Goal: Task Accomplishment & Management: Manage account settings

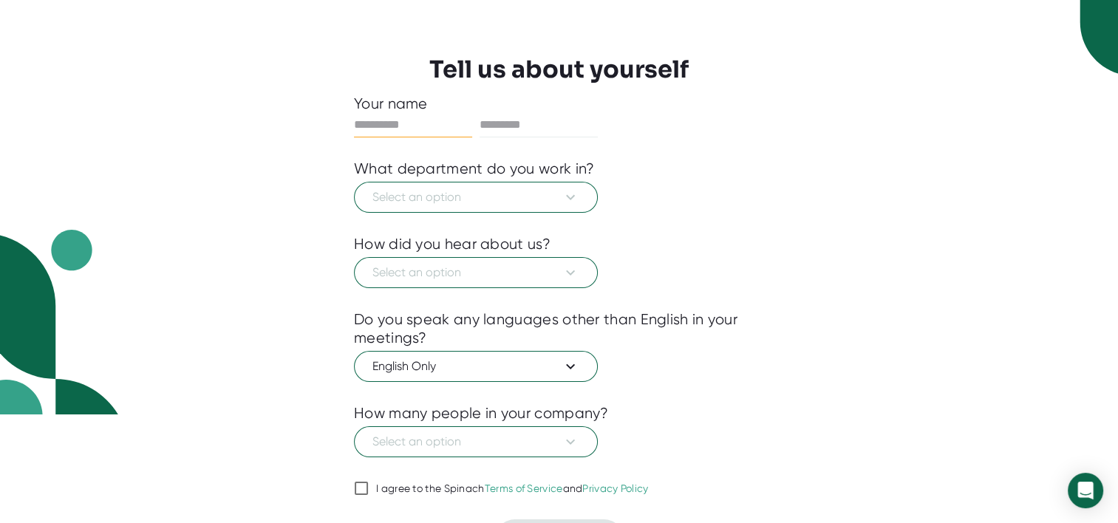
scroll to position [144, 0]
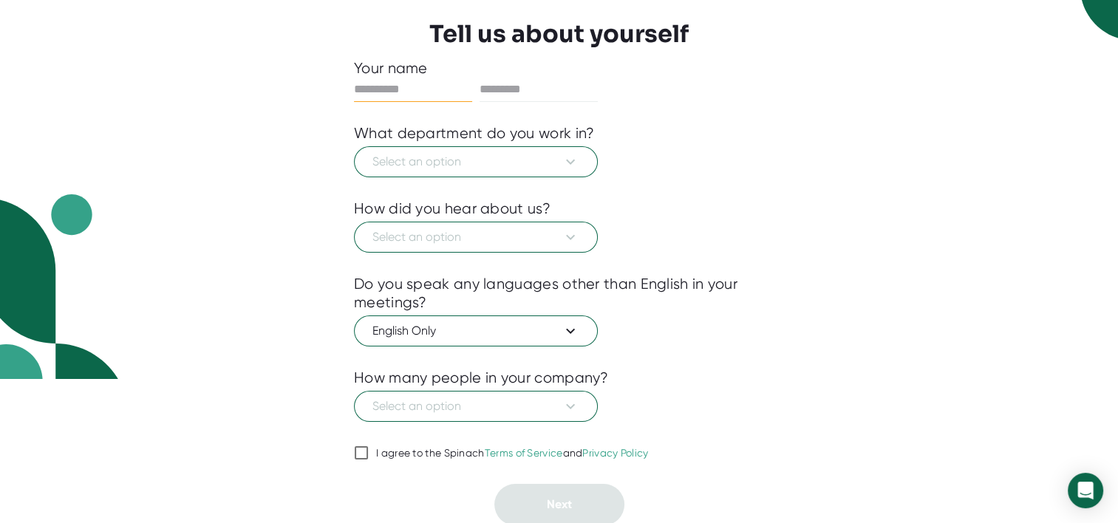
click at [363, 447] on input "I agree to the Spinach Terms of Service and Privacy Policy" at bounding box center [361, 453] width 15 height 18
checkbox input "true"
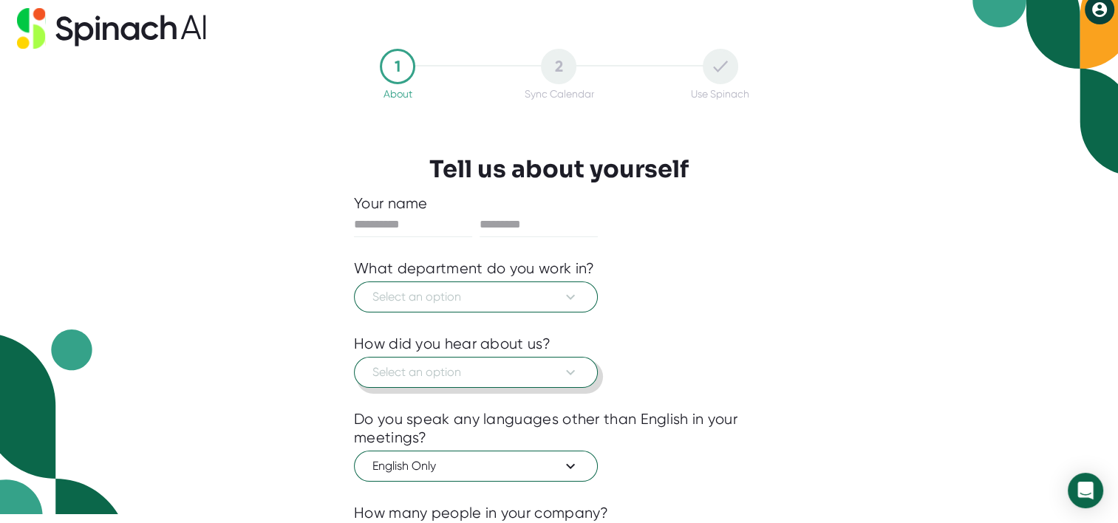
scroll to position [0, 0]
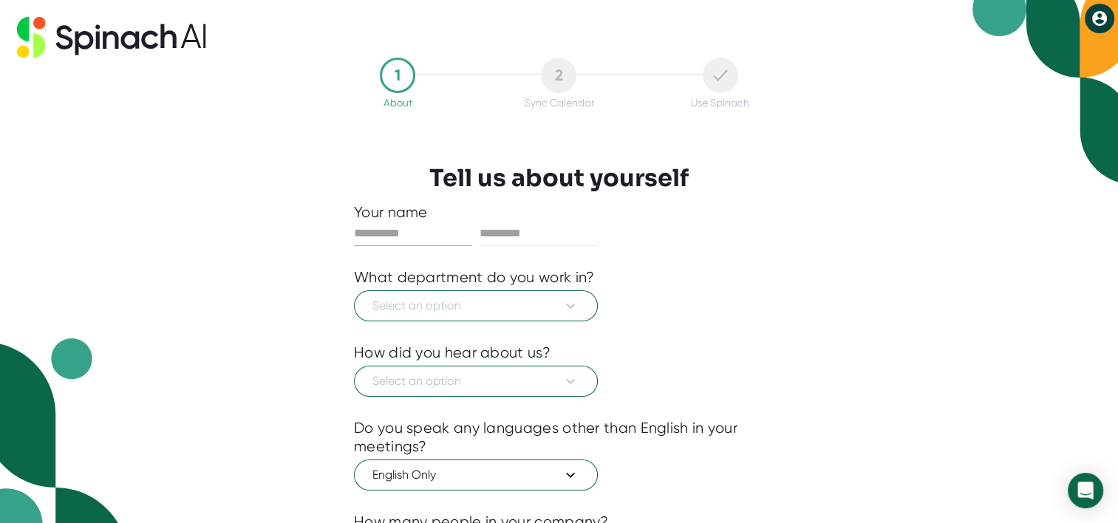
click at [400, 233] on input "text" at bounding box center [413, 234] width 118 height 24
type input "***"
type input "********"
click at [572, 303] on icon at bounding box center [570, 306] width 18 height 18
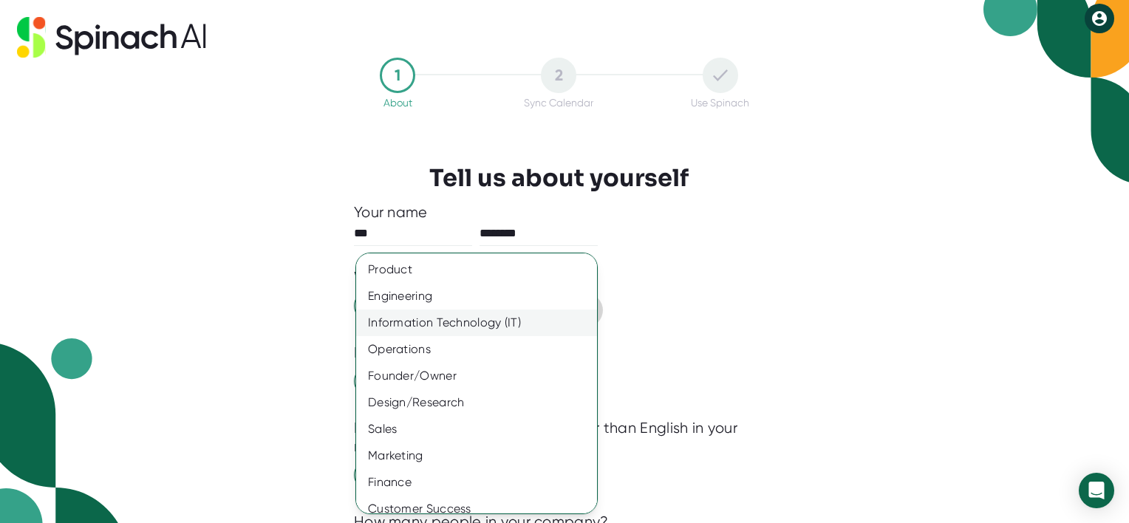
click at [521, 319] on div "Information Technology (IT)" at bounding box center [482, 322] width 252 height 27
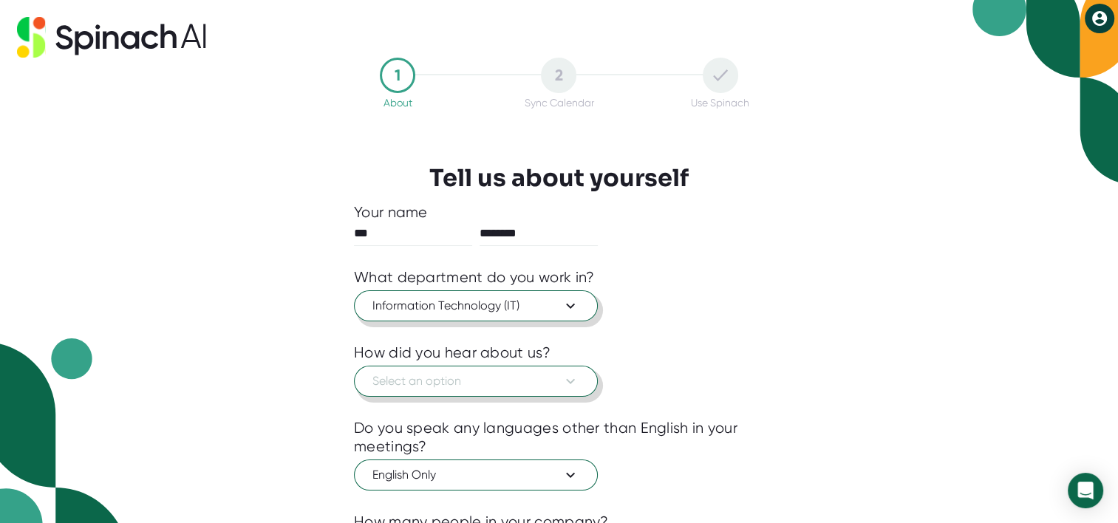
click at [499, 380] on span "Select an option" at bounding box center [475, 381] width 207 height 18
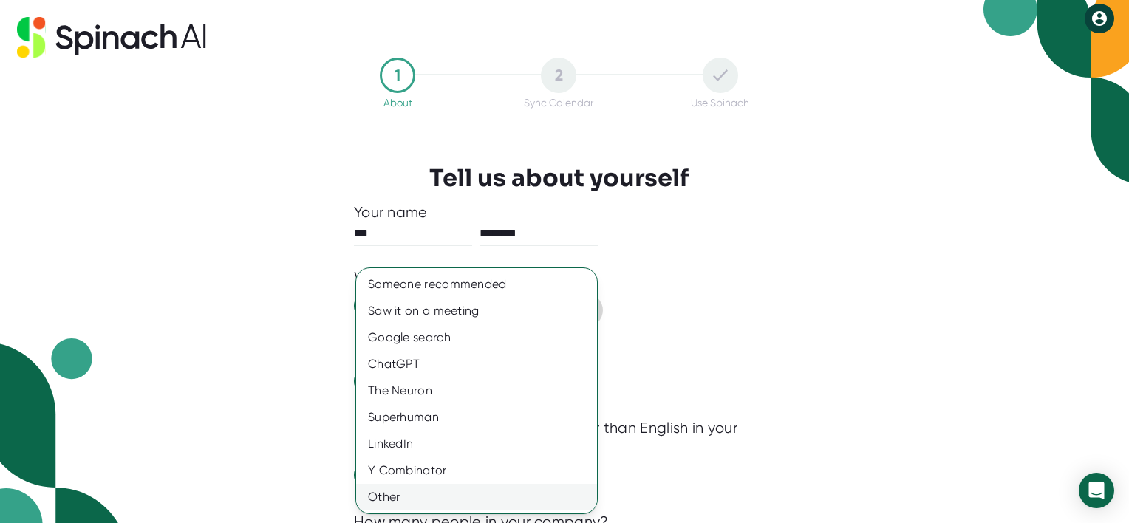
click at [455, 496] on div "Other" at bounding box center [476, 497] width 241 height 27
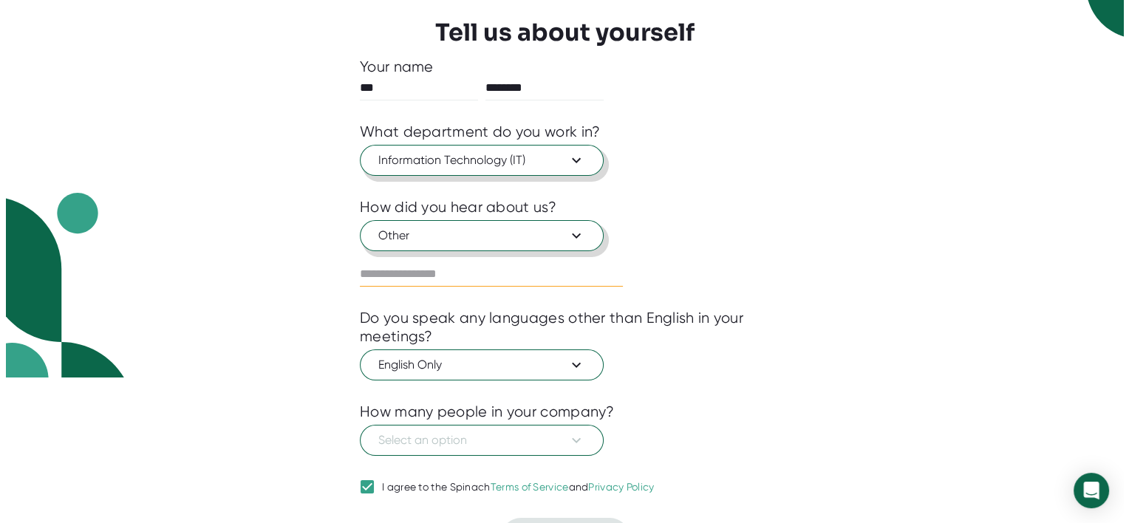
scroll to position [148, 0]
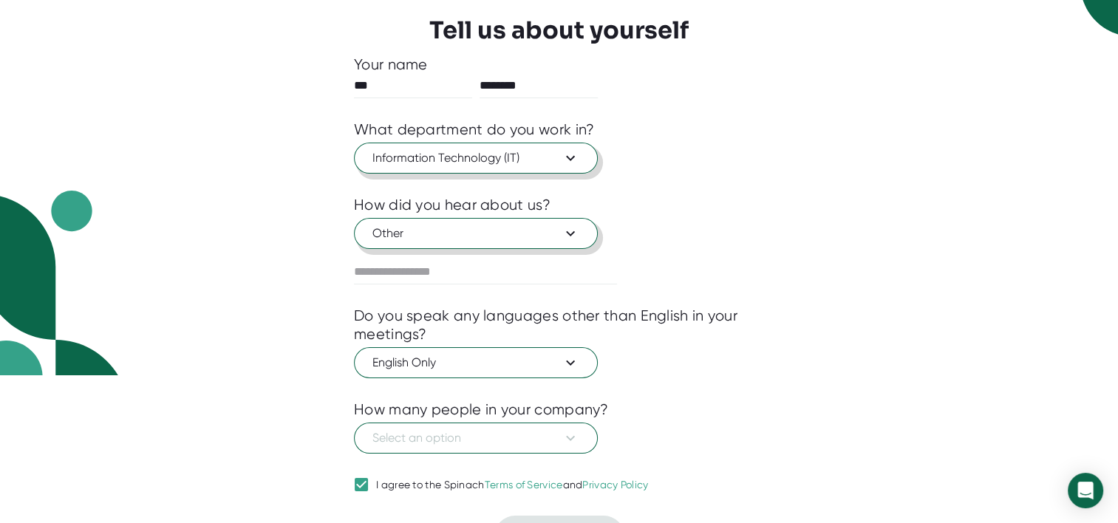
click at [567, 231] on icon at bounding box center [570, 233] width 9 height 5
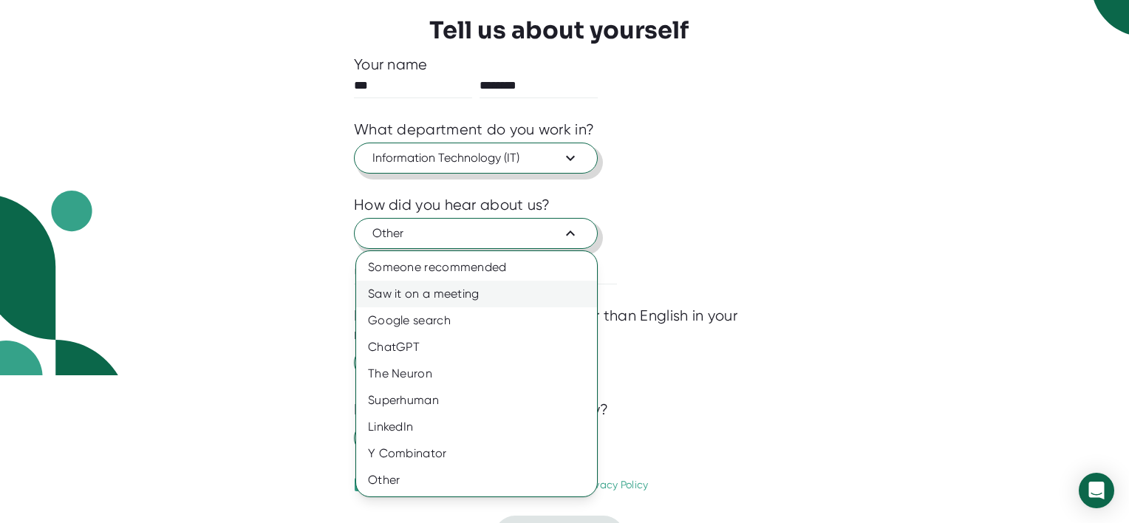
click at [450, 291] on div "Saw it on a meeting" at bounding box center [476, 294] width 241 height 27
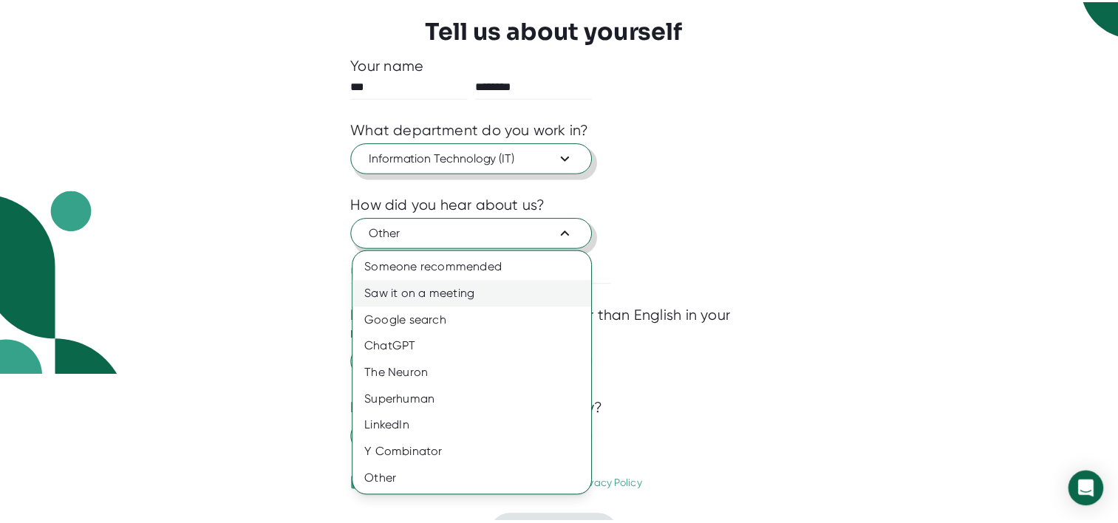
scroll to position [144, 0]
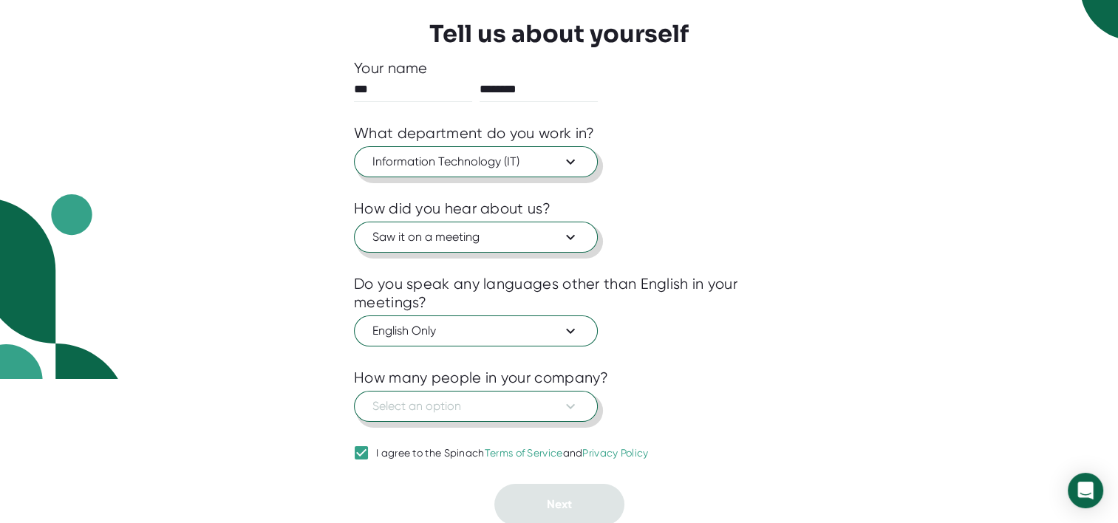
click at [446, 403] on span "Select an option" at bounding box center [475, 406] width 207 height 18
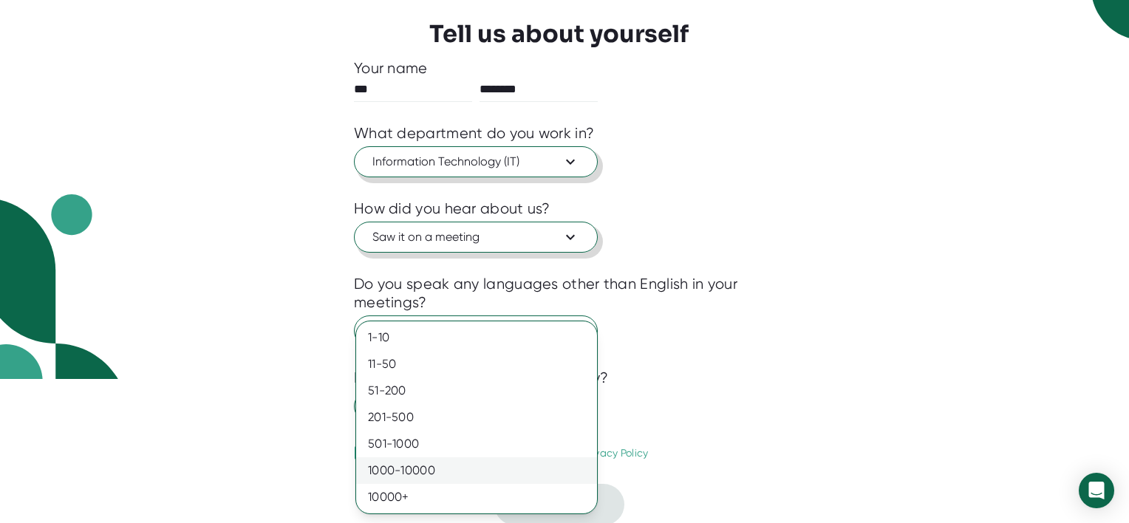
click at [439, 465] on div "1000-10000" at bounding box center [476, 470] width 241 height 27
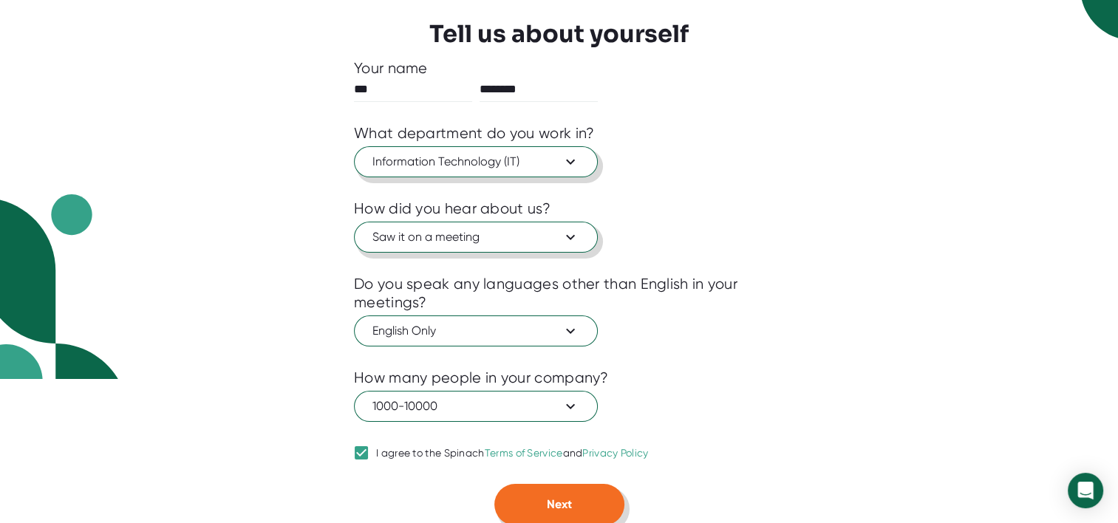
click at [558, 499] on span "Next" at bounding box center [559, 504] width 25 height 14
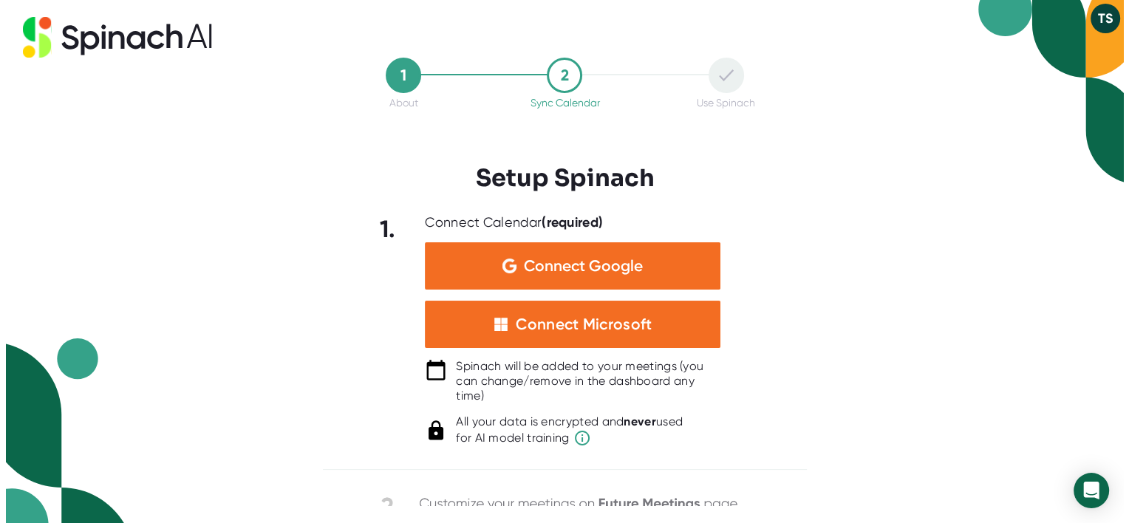
scroll to position [0, 0]
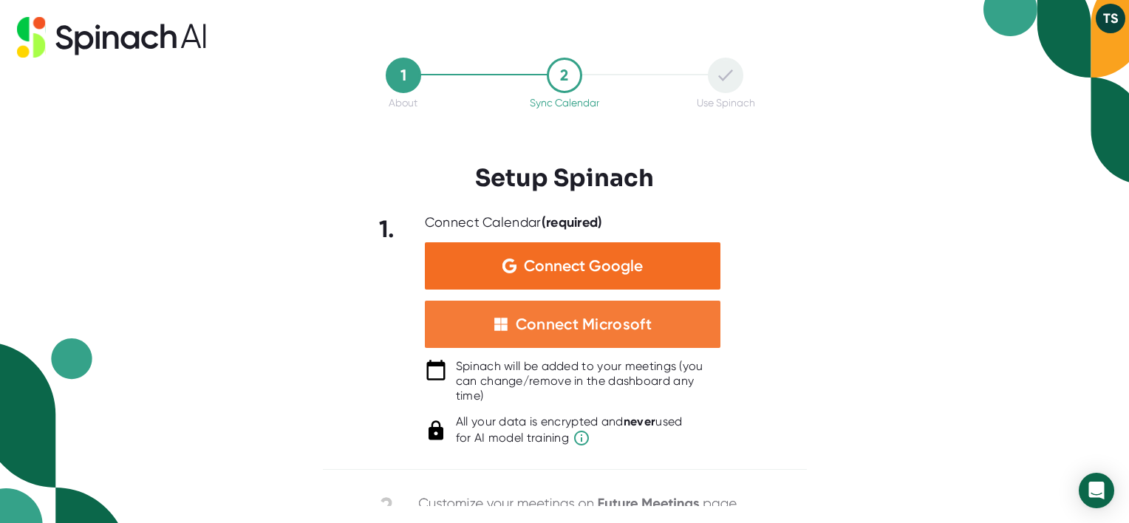
click at [567, 328] on div "Connect Microsoft" at bounding box center [584, 324] width 136 height 19
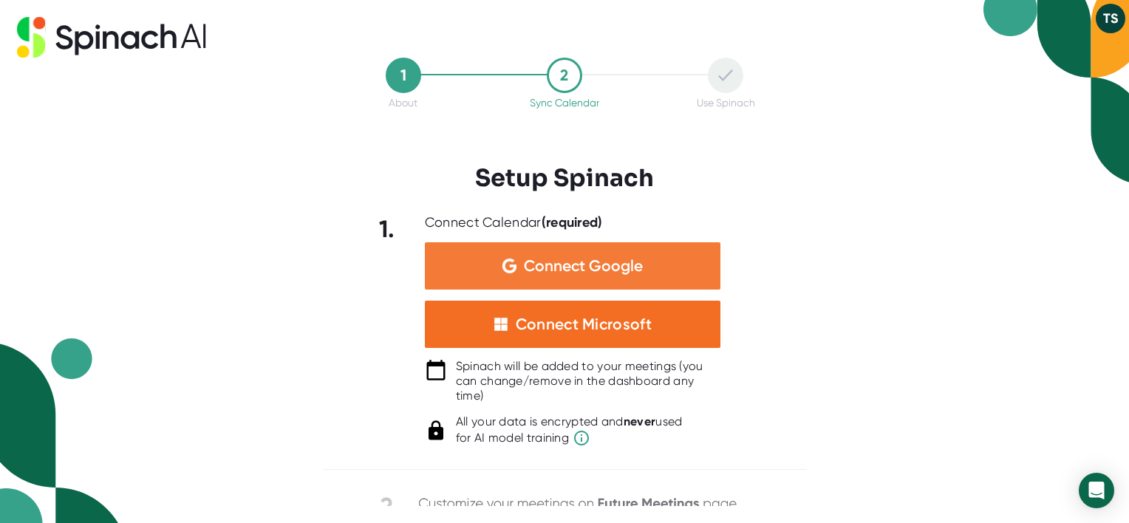
click at [558, 266] on span "Connect Google" at bounding box center [583, 266] width 119 height 15
